Goal: Entertainment & Leisure: Consume media (video, audio)

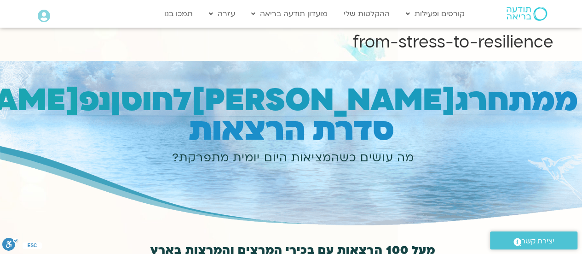
click at [46, 21] on icon at bounding box center [44, 16] width 12 height 13
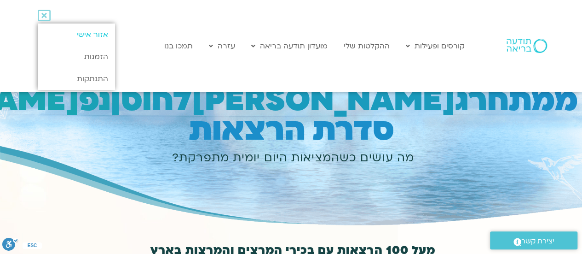
click at [82, 35] on link "אזור אישי" at bounding box center [76, 34] width 77 height 22
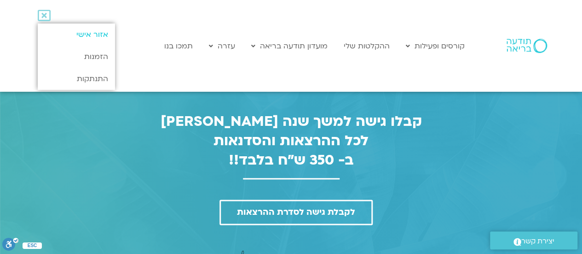
scroll to position [499, 0]
click at [312, 208] on span "לקבלת גישה לסדרת ההרצאות" at bounding box center [296, 213] width 118 height 10
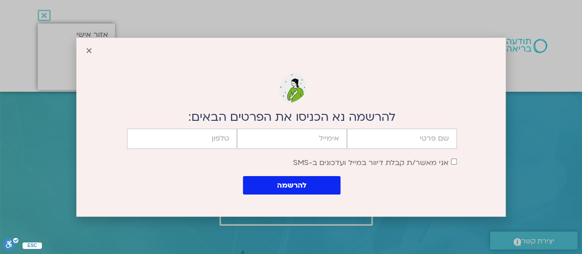
click at [85, 50] on div "להרשמה נא הכניסו את הפרטים הבאים: firstname email cellphone אישור דיוור אני מאש…" at bounding box center [292, 126] width 428 height 180
click at [91, 50] on icon "Close" at bounding box center [89, 50] width 7 height 7
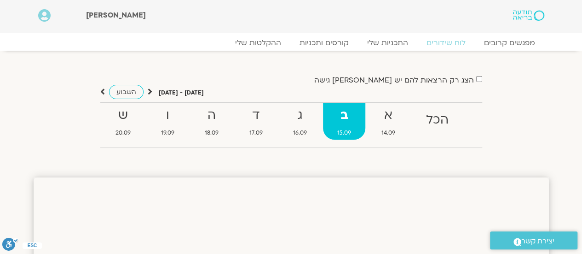
click at [330, 43] on link "קורסים ותכניות" at bounding box center [323, 42] width 81 height 11
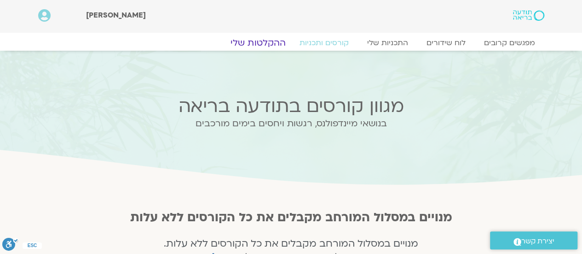
click at [273, 44] on link "ההקלטות שלי" at bounding box center [258, 42] width 77 height 11
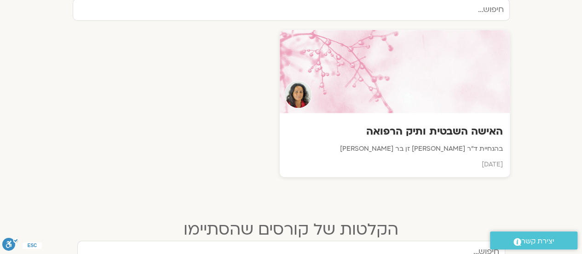
scroll to position [334, 0]
click at [431, 127] on h3 "האישה השבטית ותיק הרפואה" at bounding box center [395, 130] width 216 height 14
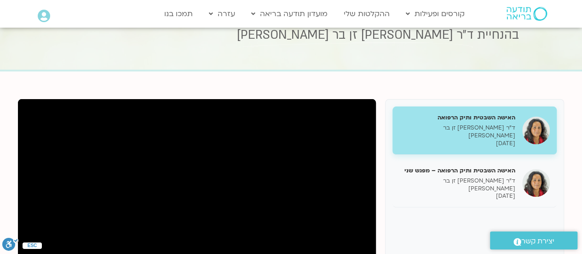
scroll to position [36, 0]
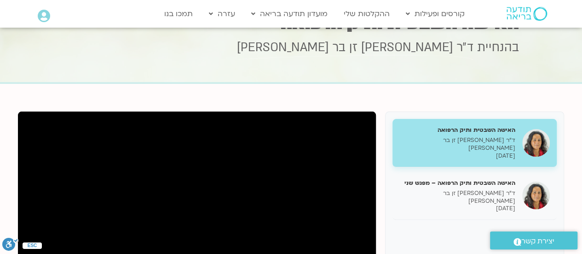
click at [432, 181] on div "האישה השבטית ותיק הרפואה – מפגש שני ד״ר צילה זן בר צור 14/09/2025" at bounding box center [457, 196] width 116 height 34
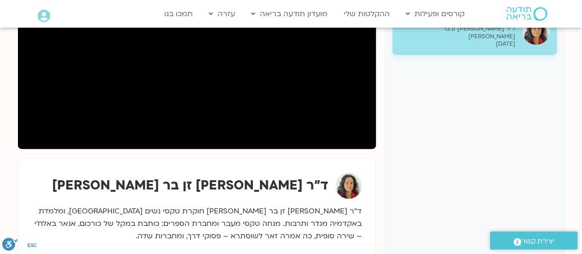
scroll to position [203, 0]
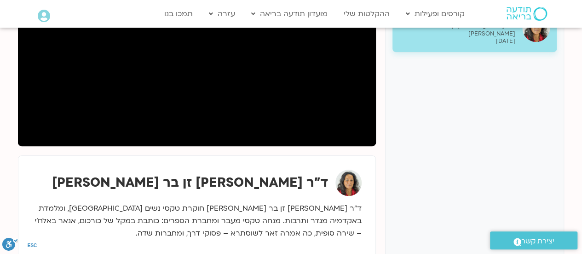
click at [454, 81] on div "האישה השבטית ותיק הרפואה ד״ר צילה זן בר צור 07/09/2025 האישה השבטית ותיק הרפואה…" at bounding box center [474, 105] width 179 height 322
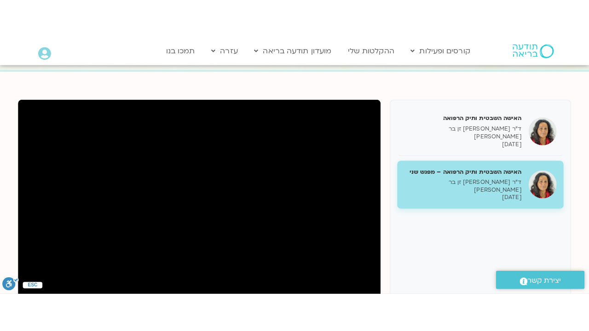
scroll to position [140, 0]
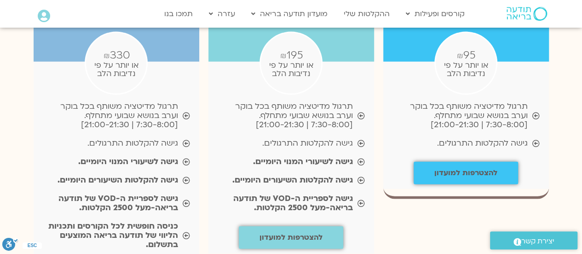
scroll to position [1133, 0]
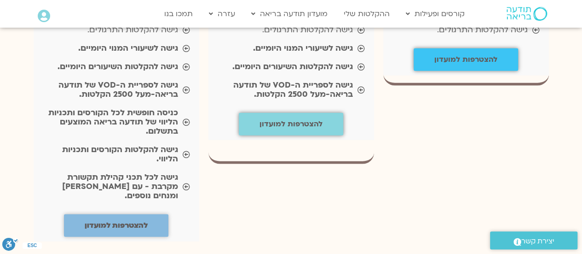
click at [139, 220] on b "להצטרפות למועדון" at bounding box center [116, 225] width 63 height 10
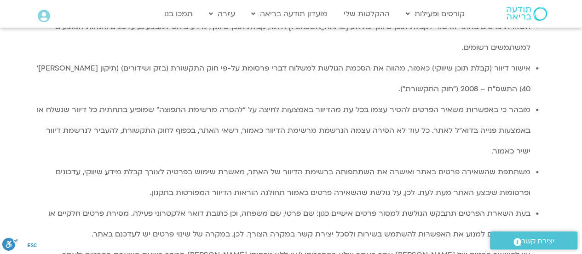
scroll to position [1423, 0]
